Goal: Task Accomplishment & Management: Use online tool/utility

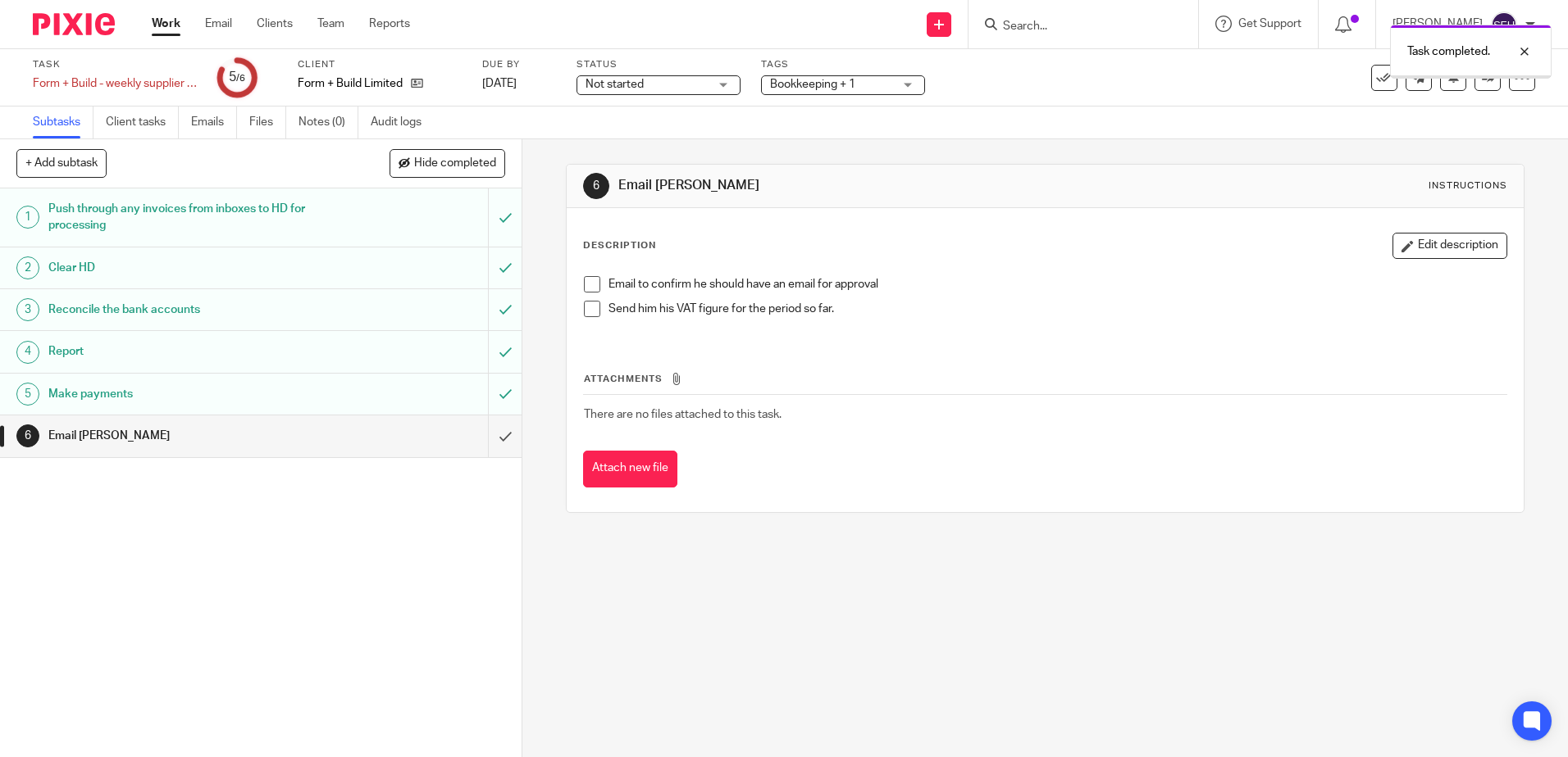
click at [494, 434] on input "submit" at bounding box center [261, 436] width 521 height 41
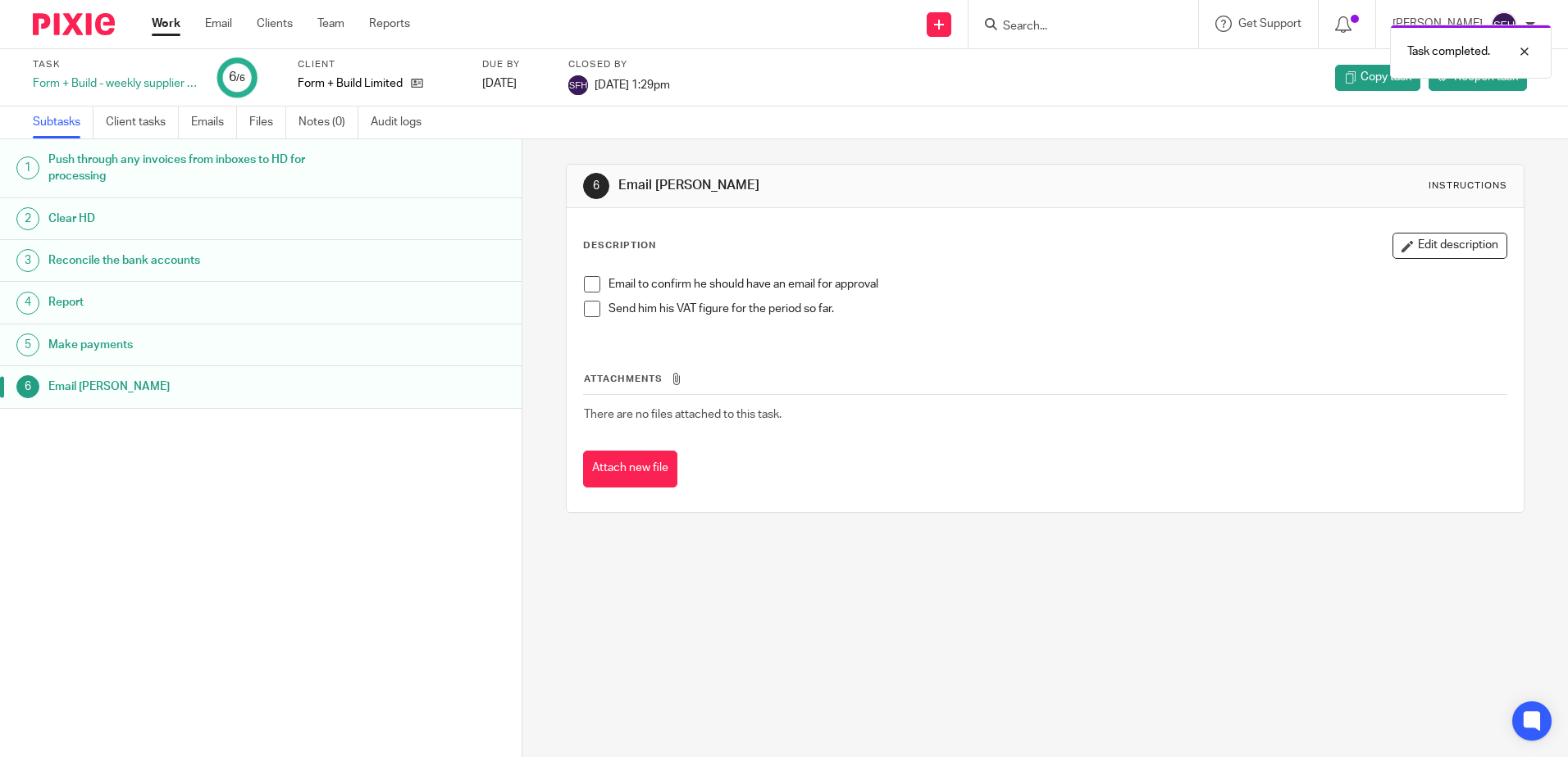
click at [171, 24] on link "Work" at bounding box center [165, 24] width 28 height 17
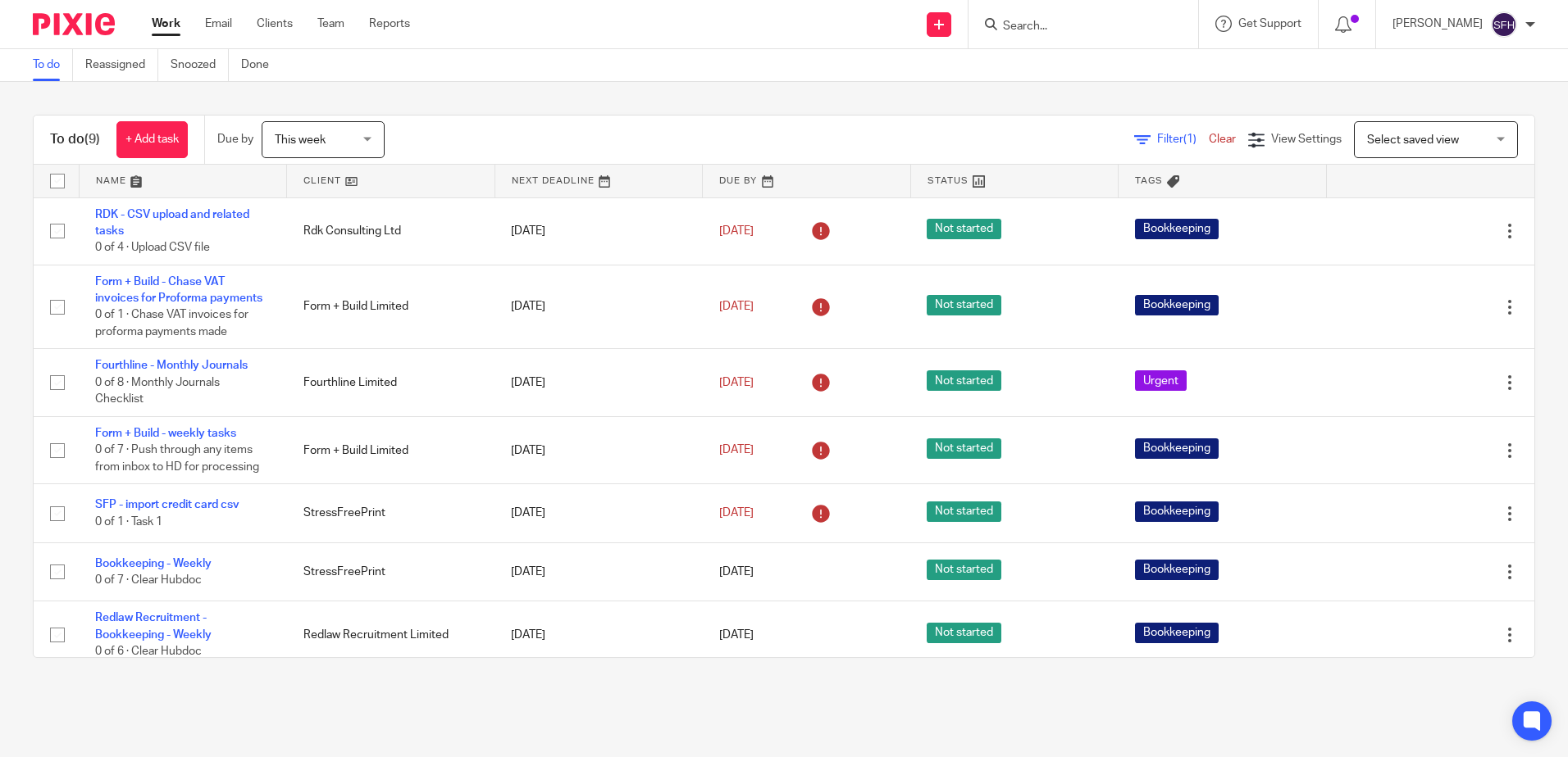
click at [419, 173] on link at bounding box center [391, 182] width 207 height 33
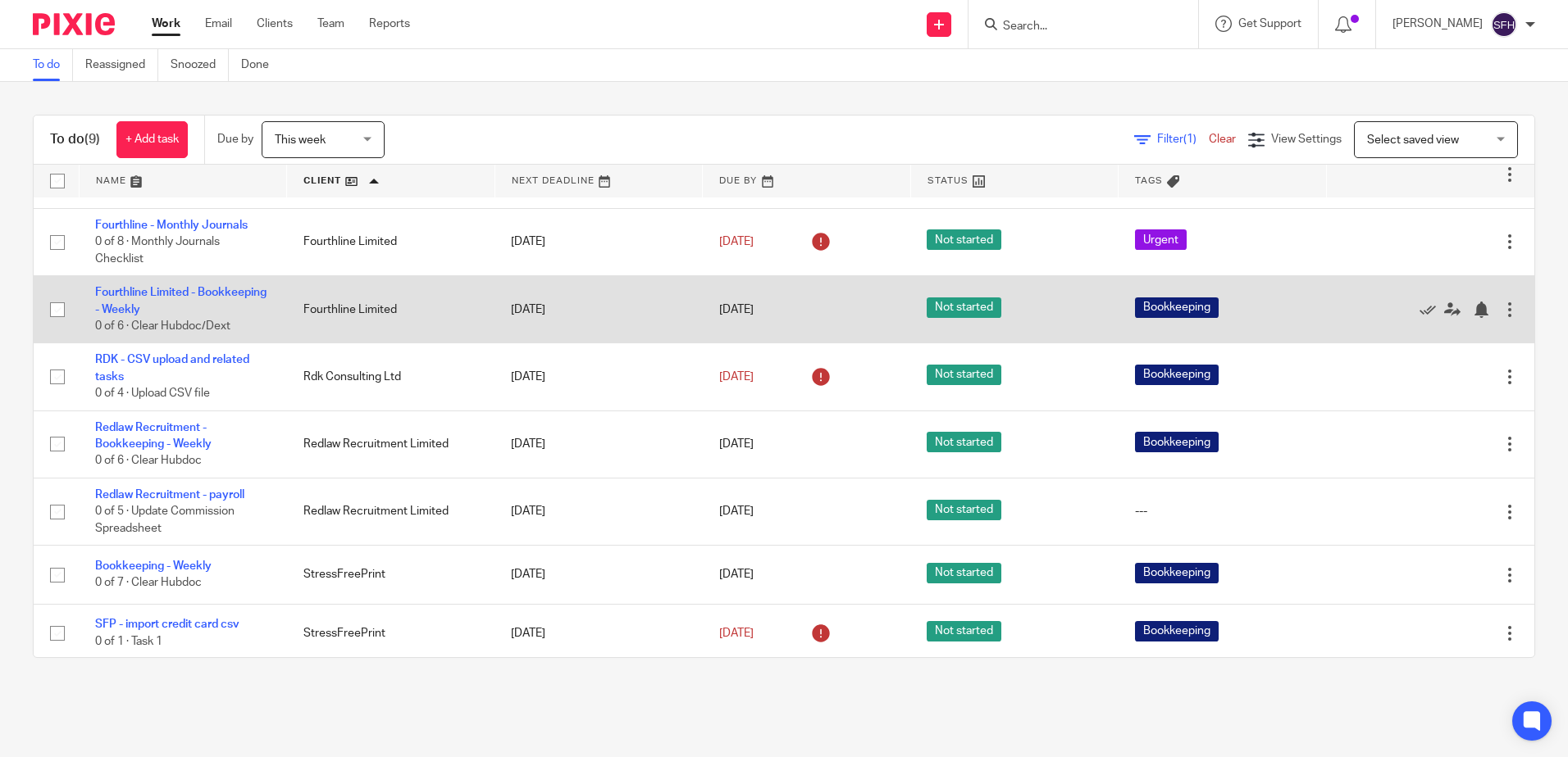
scroll to position [146, 0]
